Goal: Check status: Check status

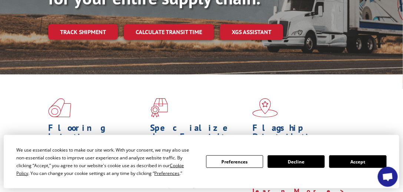
scroll to position [118, 0]
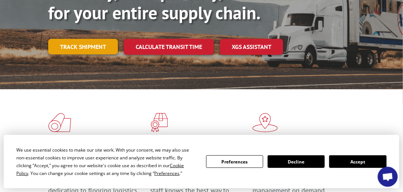
click at [98, 42] on link "Track shipment" at bounding box center [83, 47] width 70 height 16
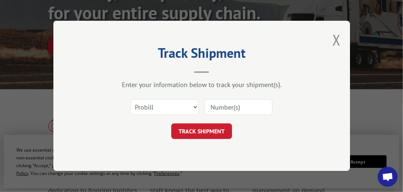
click at [231, 110] on input at bounding box center [238, 108] width 68 height 16
click at [194, 107] on select "Select category... Probill BOL PO" at bounding box center [165, 108] width 68 height 16
select select "bol"
click at [131, 100] on select "Select category... Probill BOL PO" at bounding box center [165, 108] width 68 height 16
click at [211, 108] on input at bounding box center [238, 108] width 68 height 16
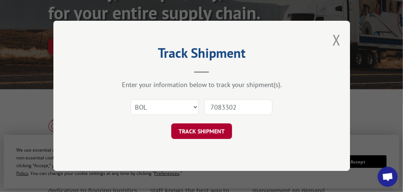
type input "7083302"
click at [203, 128] on button "TRACK SHIPMENT" at bounding box center [201, 132] width 61 height 16
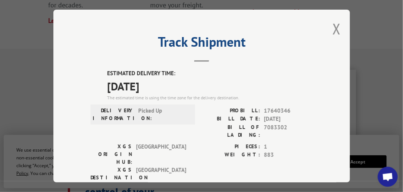
scroll to position [320, 0]
click at [336, 23] on button "Close modal" at bounding box center [337, 29] width 8 height 20
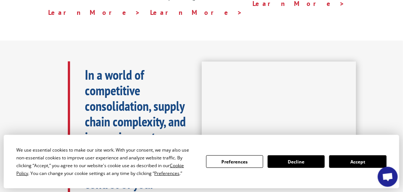
scroll to position [68, 0]
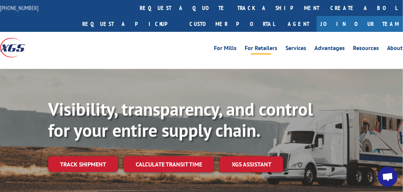
click at [267, 47] on link "For Retailers" at bounding box center [261, 49] width 33 height 8
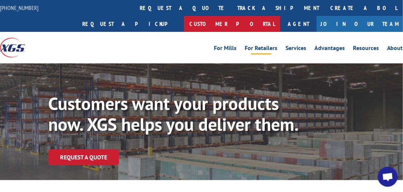
click at [280, 16] on link "Customer Portal" at bounding box center [232, 24] width 96 height 16
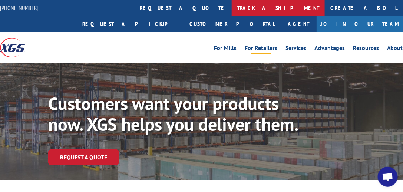
click at [232, 8] on link "track a shipment" at bounding box center [278, 8] width 93 height 16
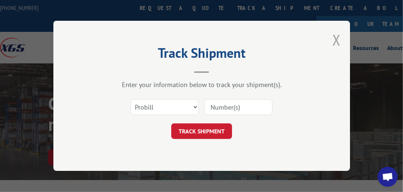
click at [339, 39] on button "Close modal" at bounding box center [337, 40] width 8 height 20
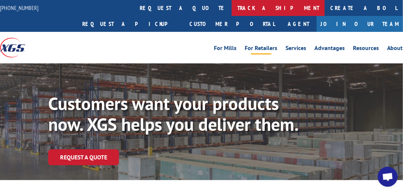
click at [232, 7] on link "track a shipment" at bounding box center [278, 8] width 93 height 16
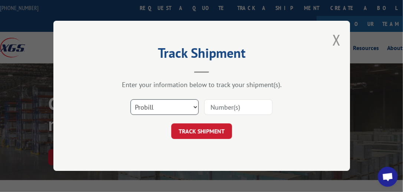
click at [195, 106] on select "Select category... Probill BOL PO" at bounding box center [165, 108] width 68 height 16
select select "bol"
click at [131, 100] on select "Select category... Probill BOL PO" at bounding box center [165, 108] width 68 height 16
click at [237, 107] on input at bounding box center [238, 108] width 68 height 16
type input "7083302"
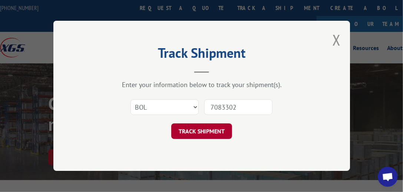
click at [207, 130] on button "TRACK SHIPMENT" at bounding box center [201, 132] width 61 height 16
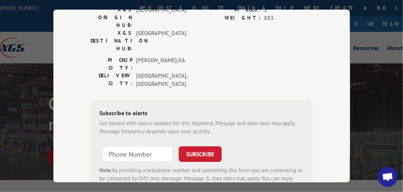
scroll to position [137, 0]
type input "+1 (___) ___-____"
drag, startPoint x: 115, startPoint y: 106, endPoint x: 233, endPoint y: 86, distance: 119.8
click at [233, 119] on div "Get texted with status updates for this shipment. Message and data rates may ap…" at bounding box center [201, 127] width 205 height 17
click at [108, 147] on input "+1 (___) ___-____" at bounding box center [137, 155] width 70 height 16
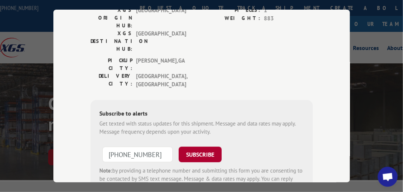
type input "+1 (713) 894-4962"
click at [189, 147] on button "SUBSCRIBE" at bounding box center [200, 155] width 43 height 16
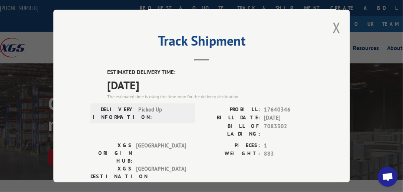
scroll to position [0, 0]
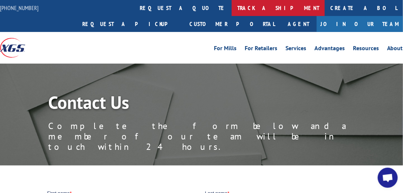
click at [232, 7] on link "track a shipment" at bounding box center [278, 8] width 93 height 16
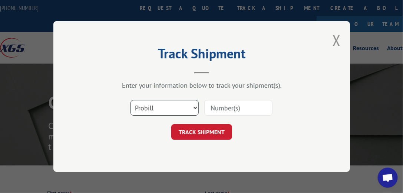
click at [196, 108] on select "Select category... Probill BOL PO" at bounding box center [165, 108] width 68 height 16
select select "bol"
click at [131, 100] on select "Select category... Probill BOL PO" at bounding box center [165, 108] width 68 height 16
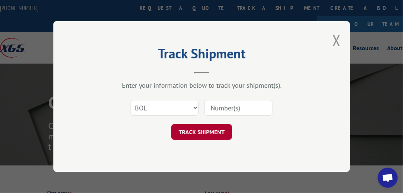
click at [200, 132] on button "TRACK SHIPMENT" at bounding box center [201, 132] width 61 height 16
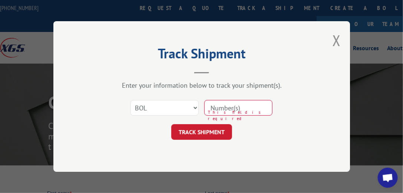
click at [212, 108] on input at bounding box center [238, 108] width 68 height 16
type input "7083302"
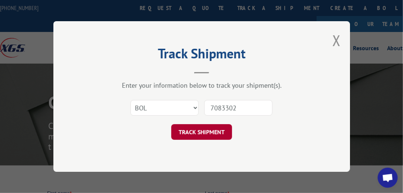
click at [198, 129] on button "TRACK SHIPMENT" at bounding box center [201, 132] width 61 height 16
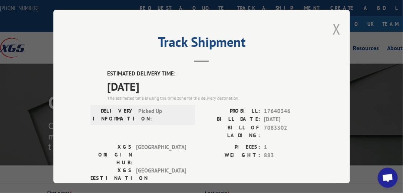
click at [334, 26] on button "Close modal" at bounding box center [337, 29] width 8 height 20
